Goal: Task Accomplishment & Management: Use online tool/utility

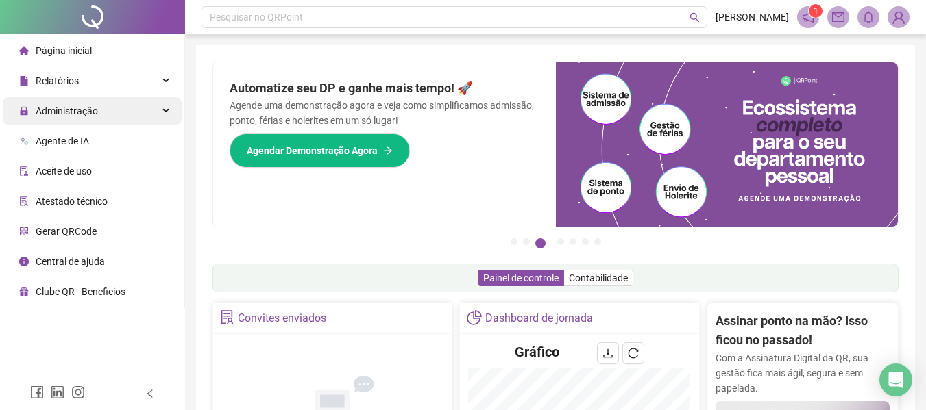
click at [72, 115] on span "Administração" at bounding box center [67, 111] width 62 height 11
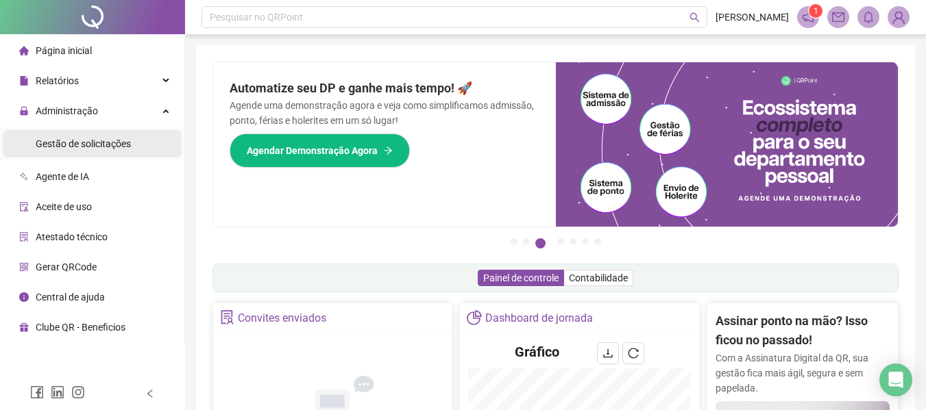
click at [121, 142] on span "Gestão de solicitações" at bounding box center [83, 143] width 95 height 11
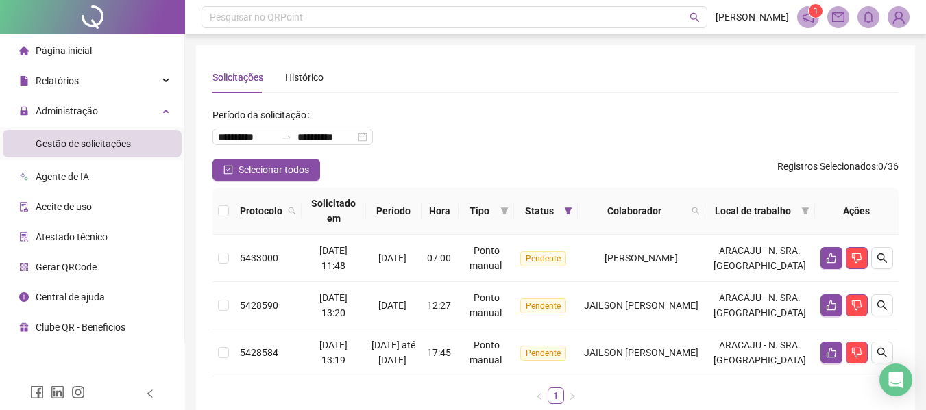
click at [82, 53] on span "Página inicial" at bounding box center [64, 50] width 56 height 11
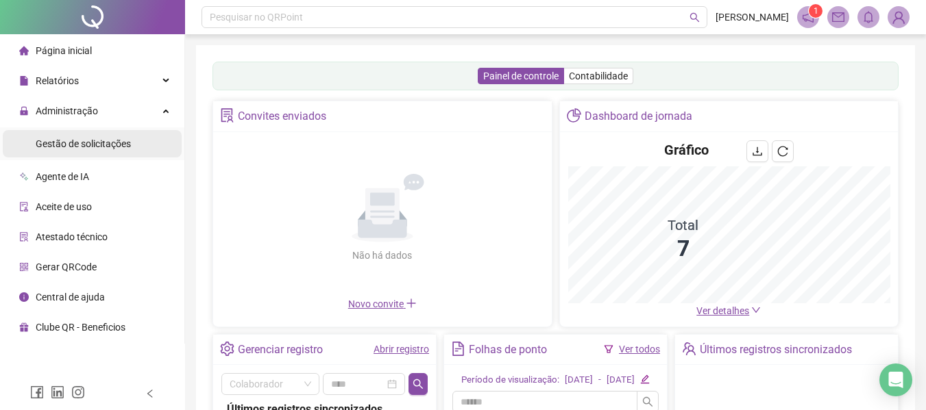
click at [79, 146] on span "Gestão de solicitações" at bounding box center [83, 143] width 95 height 11
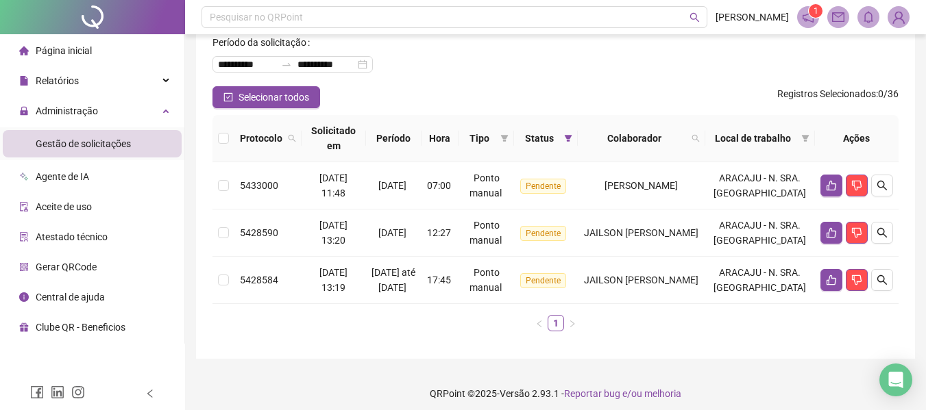
scroll to position [57, 0]
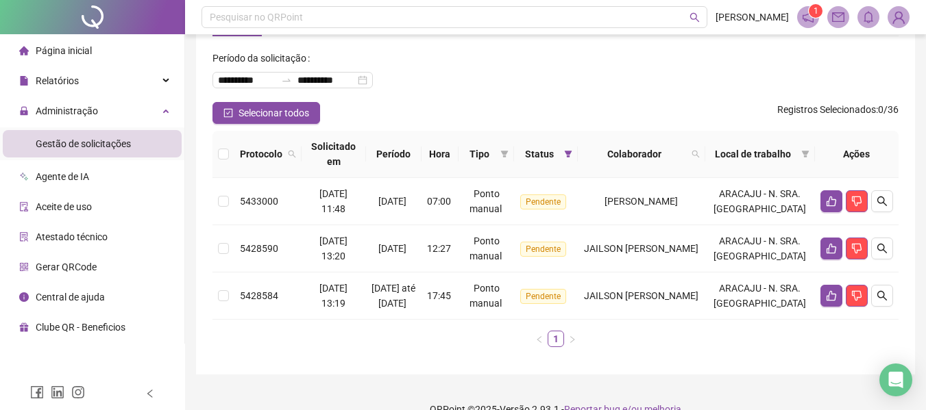
click at [88, 52] on span "Página inicial" at bounding box center [64, 50] width 56 height 11
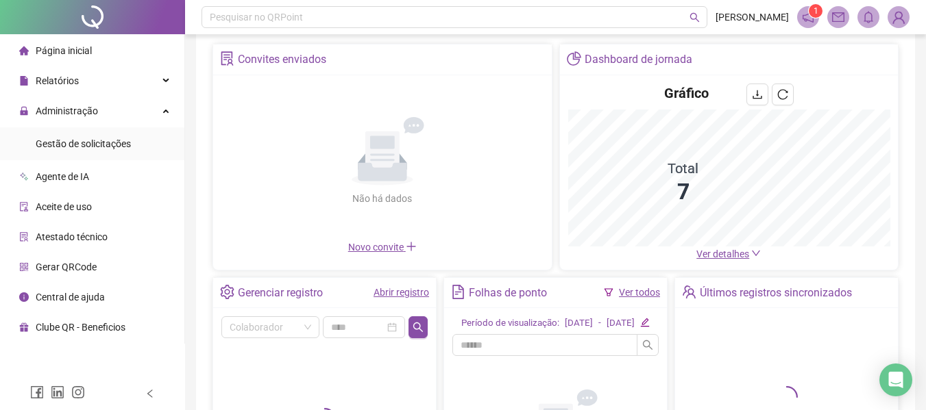
click at [628, 288] on link "Ver todos" at bounding box center [639, 292] width 41 height 11
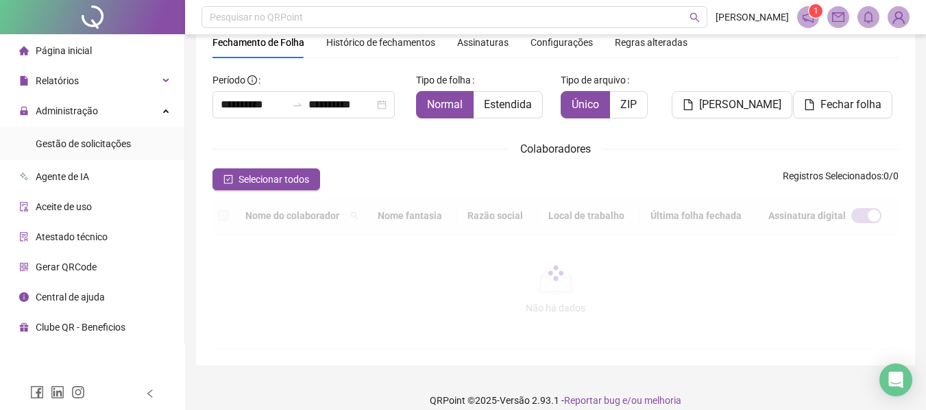
scroll to position [75, 0]
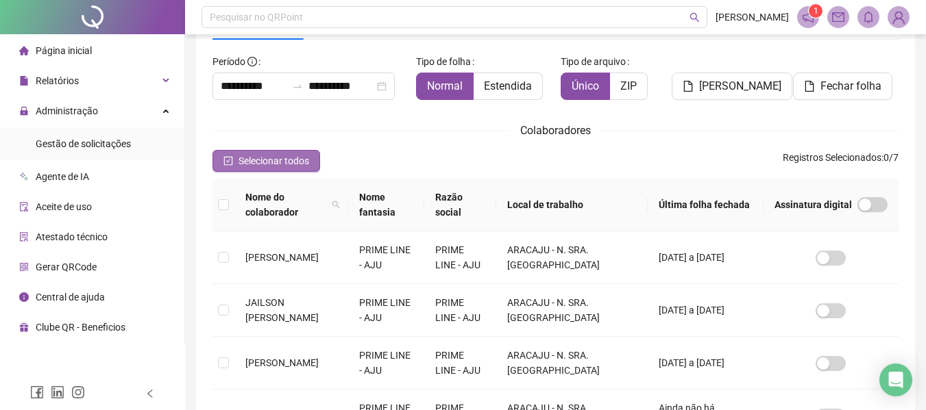
click at [227, 166] on icon "check-square" at bounding box center [228, 161] width 10 height 10
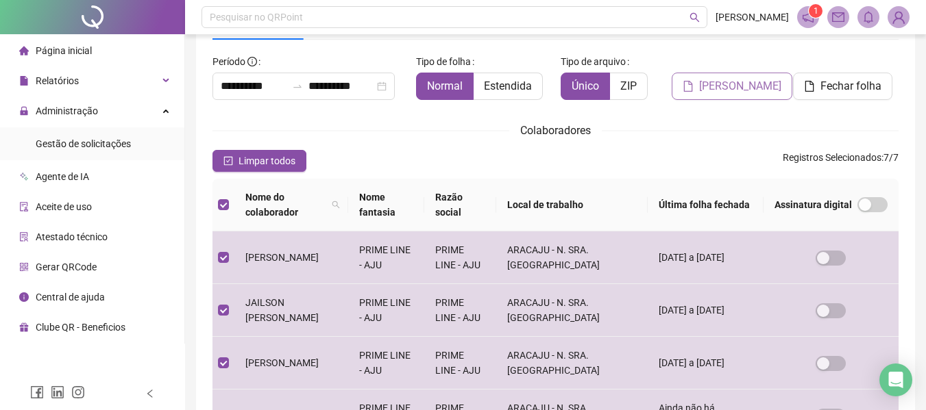
click at [735, 90] on span "[PERSON_NAME]" at bounding box center [740, 86] width 82 height 16
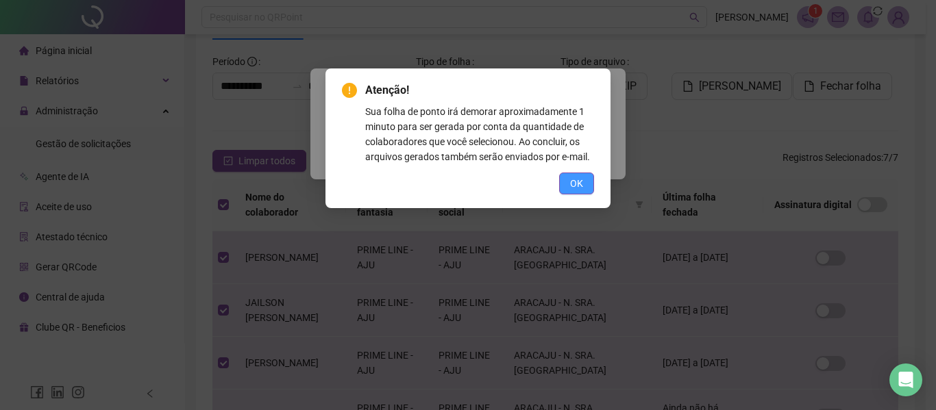
click at [582, 182] on span "OK" at bounding box center [576, 183] width 13 height 15
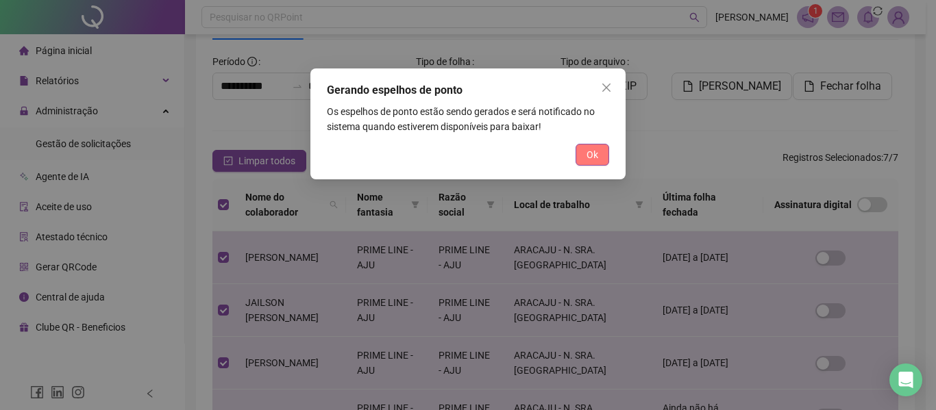
click at [587, 149] on span "Ok" at bounding box center [592, 154] width 12 height 15
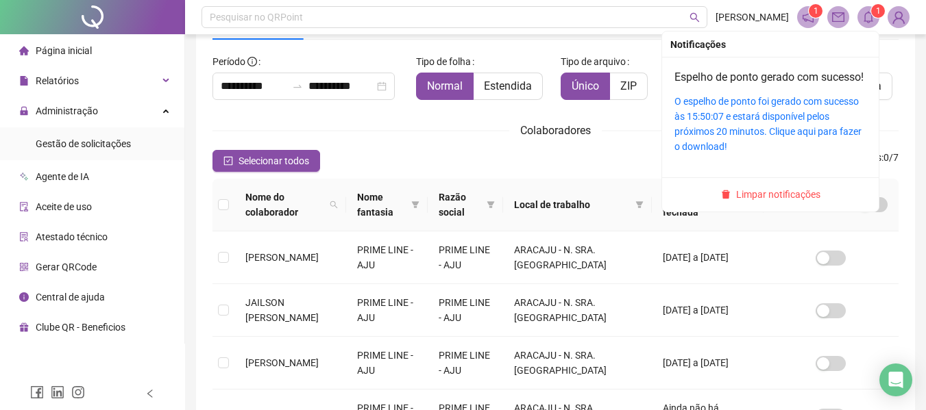
click at [865, 18] on icon "bell" at bounding box center [868, 17] width 12 height 12
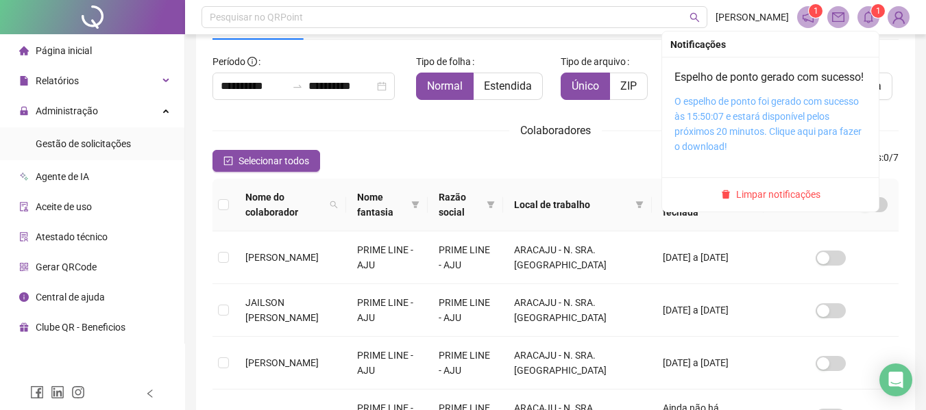
click at [780, 121] on link "O espelho de ponto foi gerado com sucesso às 15:50:07 e estará disponível pelos…" at bounding box center [767, 124] width 187 height 56
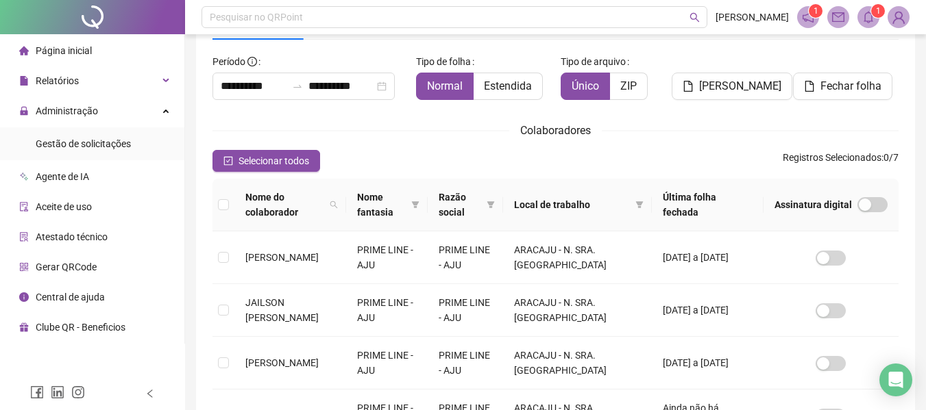
click at [88, 158] on ul "Gestão de solicitações" at bounding box center [92, 143] width 184 height 33
click at [104, 145] on span "Gestão de solicitações" at bounding box center [83, 143] width 95 height 11
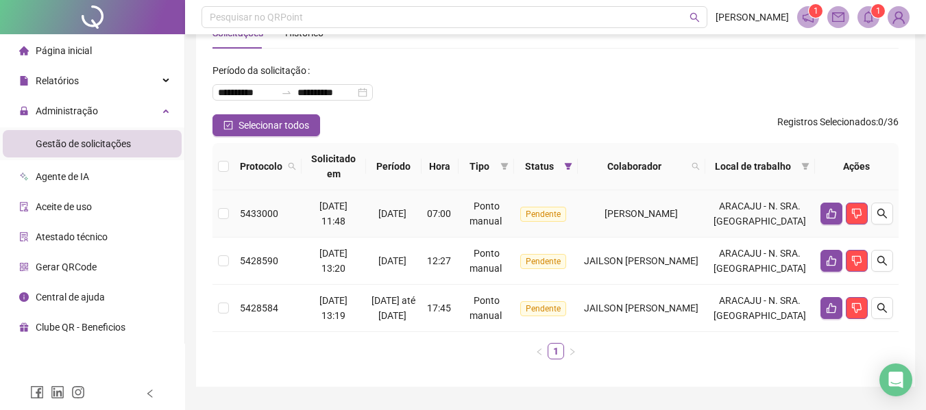
scroll to position [69, 0]
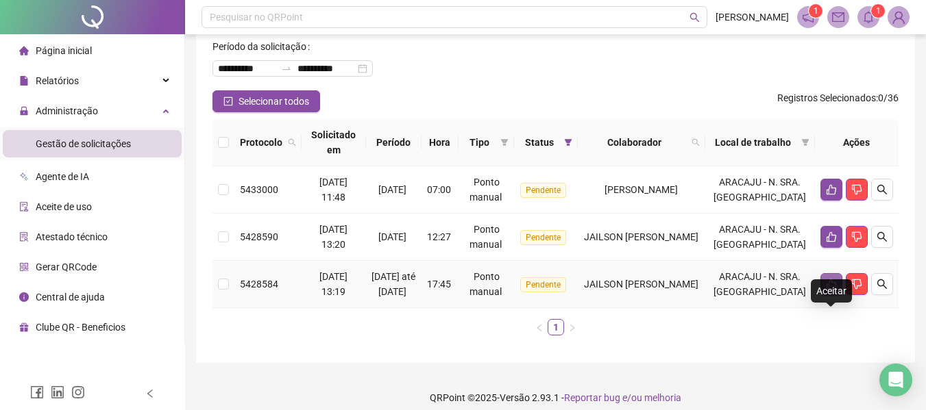
click at [834, 290] on icon "like" at bounding box center [831, 284] width 11 height 11
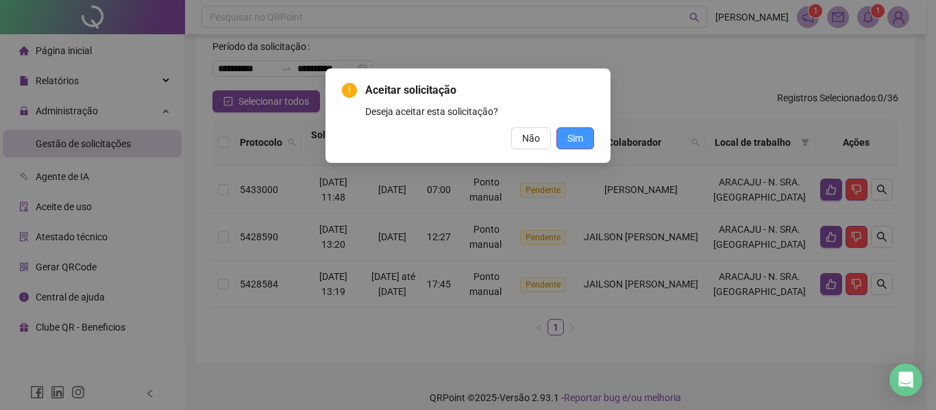
click at [580, 140] on span "Sim" at bounding box center [575, 138] width 16 height 15
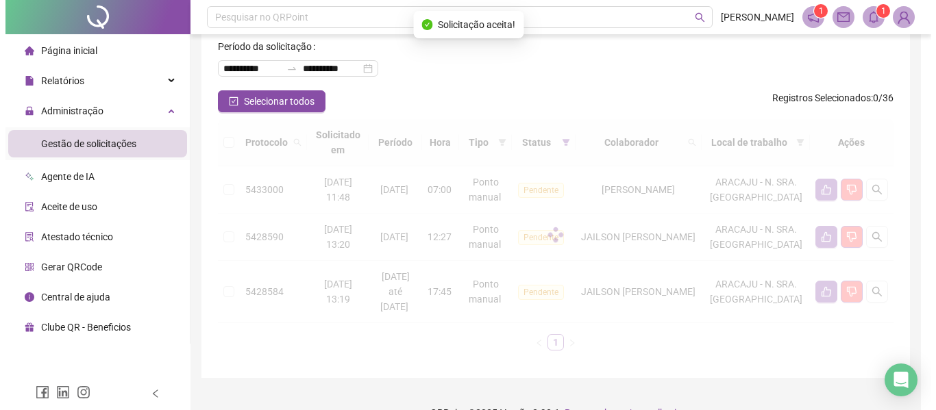
scroll to position [63, 0]
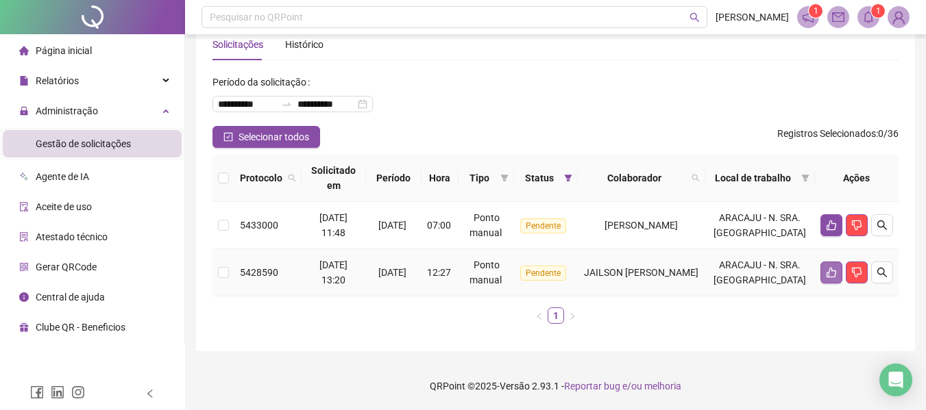
click at [832, 268] on icon "like" at bounding box center [831, 273] width 10 height 10
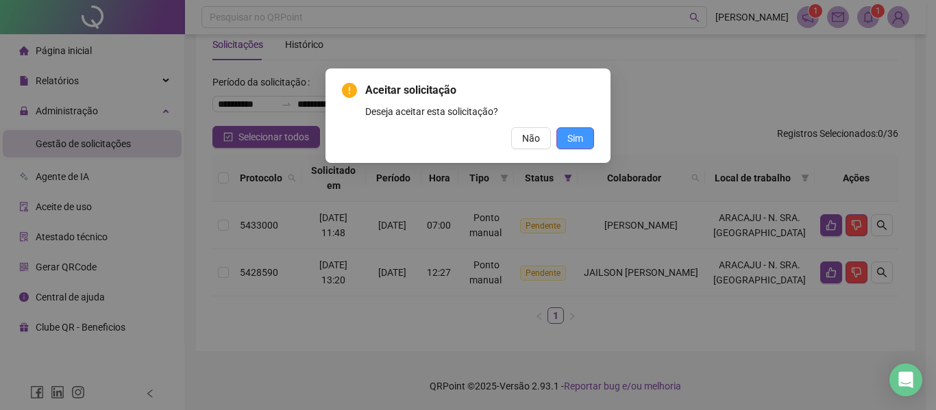
click at [580, 140] on span "Sim" at bounding box center [575, 138] width 16 height 15
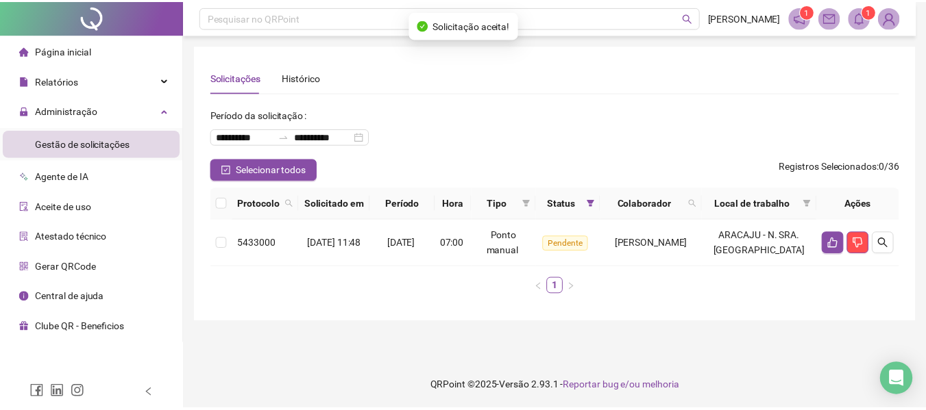
scroll to position [1, 0]
